Goal: Use online tool/utility

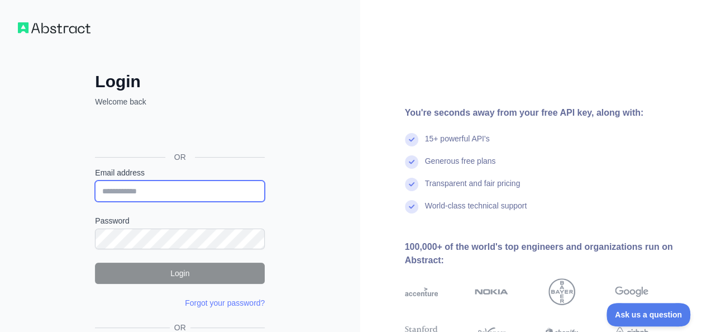
click at [149, 190] on input "Email address" at bounding box center [180, 190] width 170 height 21
click at [144, 189] on input "Email address" at bounding box center [180, 190] width 170 height 21
type input "*"
type input "**********"
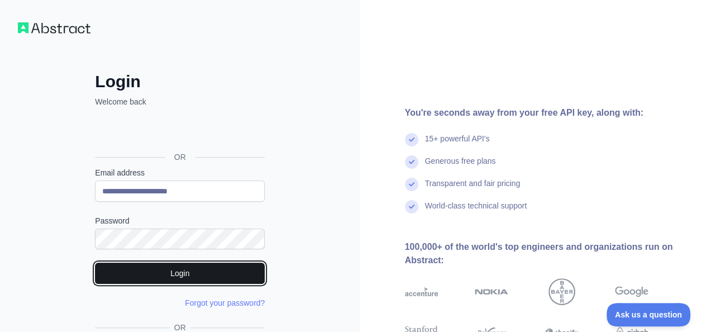
click at [192, 272] on button "Login" at bounding box center [180, 272] width 170 height 21
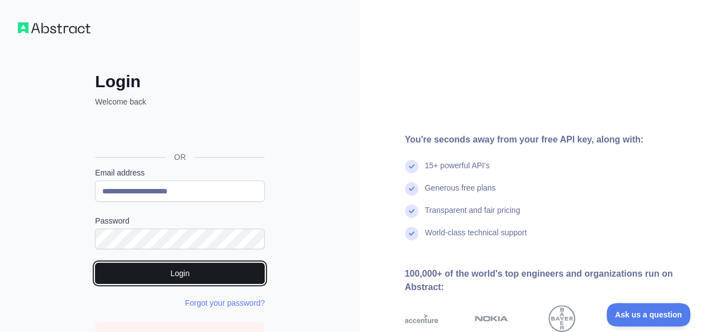
click at [229, 269] on button "Login" at bounding box center [180, 272] width 170 height 21
click at [224, 275] on button "Login" at bounding box center [180, 272] width 170 height 21
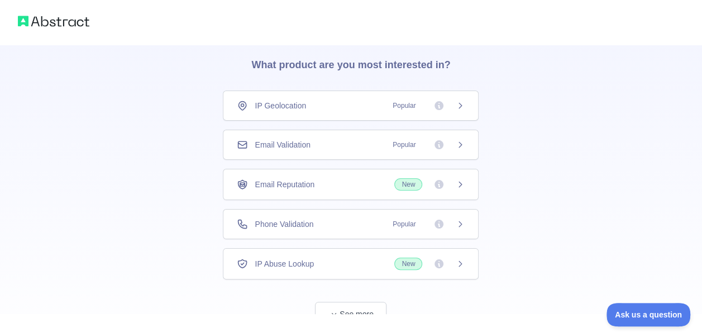
scroll to position [76, 0]
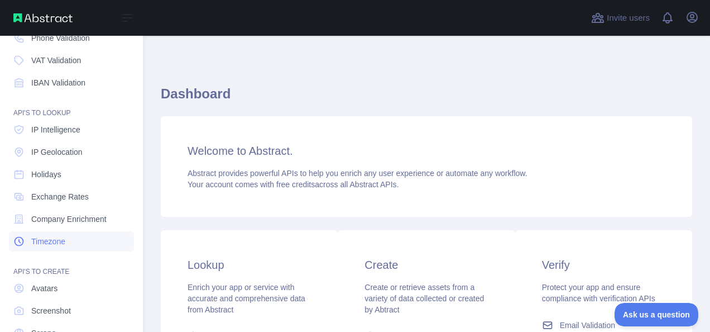
scroll to position [112, 0]
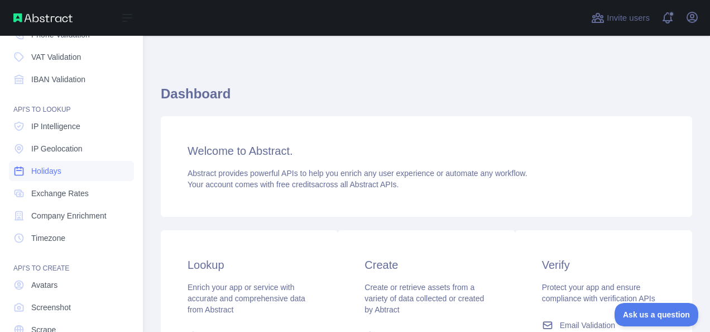
click at [48, 170] on span "Holidays" at bounding box center [46, 170] width 30 height 11
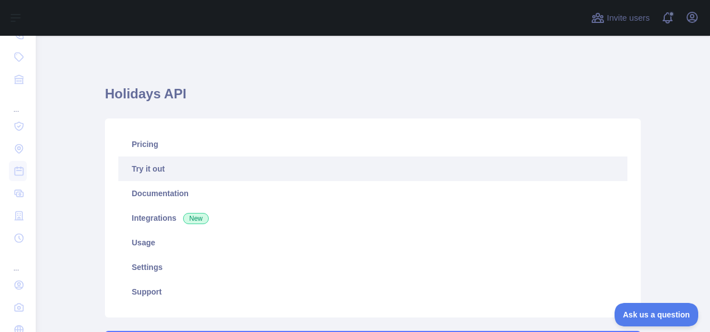
click at [140, 170] on link "Try it out" at bounding box center [372, 168] width 509 height 25
click at [141, 169] on link "Try it out" at bounding box center [372, 168] width 509 height 25
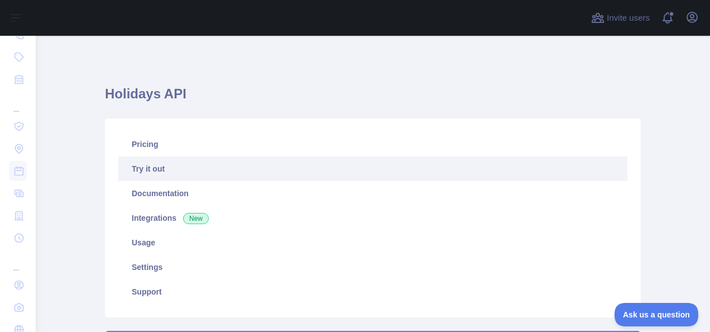
click at [141, 169] on link "Try it out" at bounding box center [372, 168] width 509 height 25
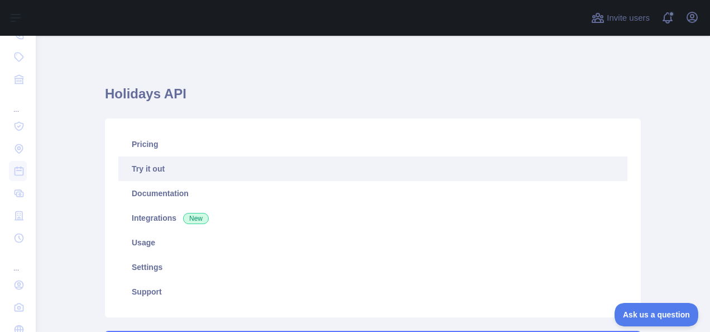
click at [136, 173] on link "Try it out" at bounding box center [372, 168] width 509 height 25
click at [136, 169] on link "Try it out" at bounding box center [372, 168] width 509 height 25
click at [139, 170] on link "Try it out" at bounding box center [372, 168] width 509 height 25
click at [660, 56] on main "**********" at bounding box center [373, 184] width 675 height 296
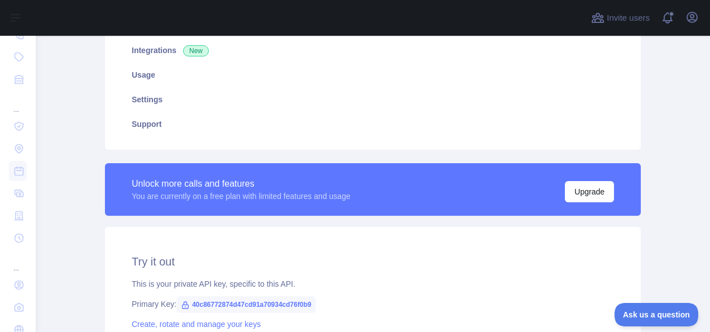
scroll to position [168, 0]
drag, startPoint x: 186, startPoint y: 304, endPoint x: 305, endPoint y: 307, distance: 118.4
click at [305, 307] on span "40c86772874d47cd91a70934cd76f0b9" at bounding box center [246, 304] width 140 height 17
copy span "40c86772874d47cd91a70934cd76f0b9"
